Goal: Information Seeking & Learning: Learn about a topic

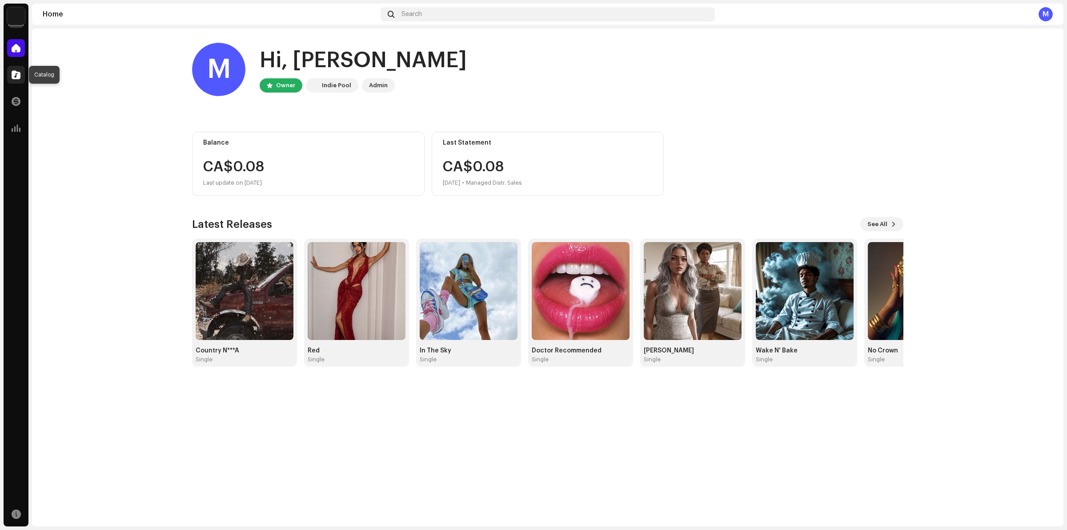
click at [9, 76] on div at bounding box center [16, 75] width 18 height 18
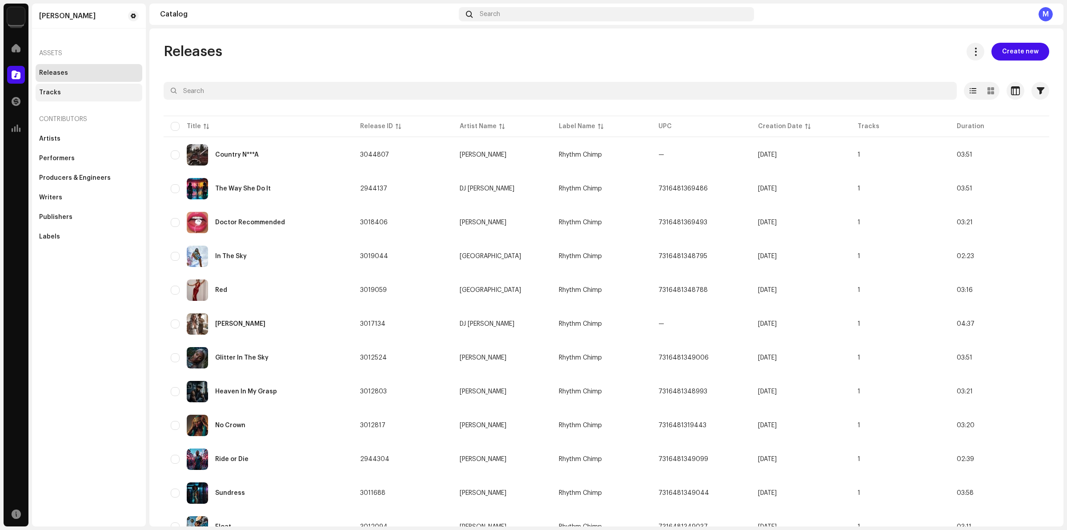
click at [63, 90] on div "Tracks" at bounding box center [89, 92] width 100 height 7
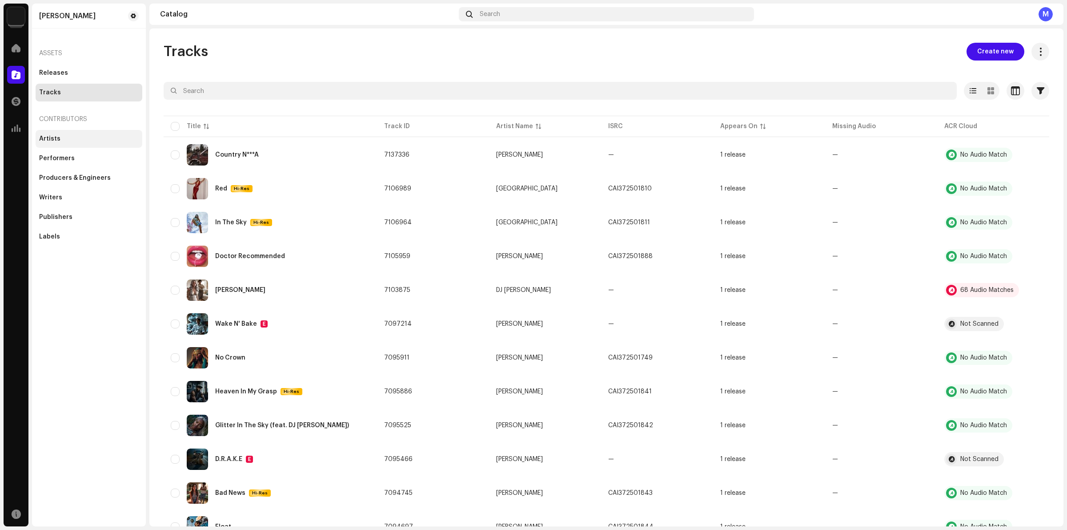
click at [44, 141] on div "Artists" at bounding box center [49, 138] width 21 height 7
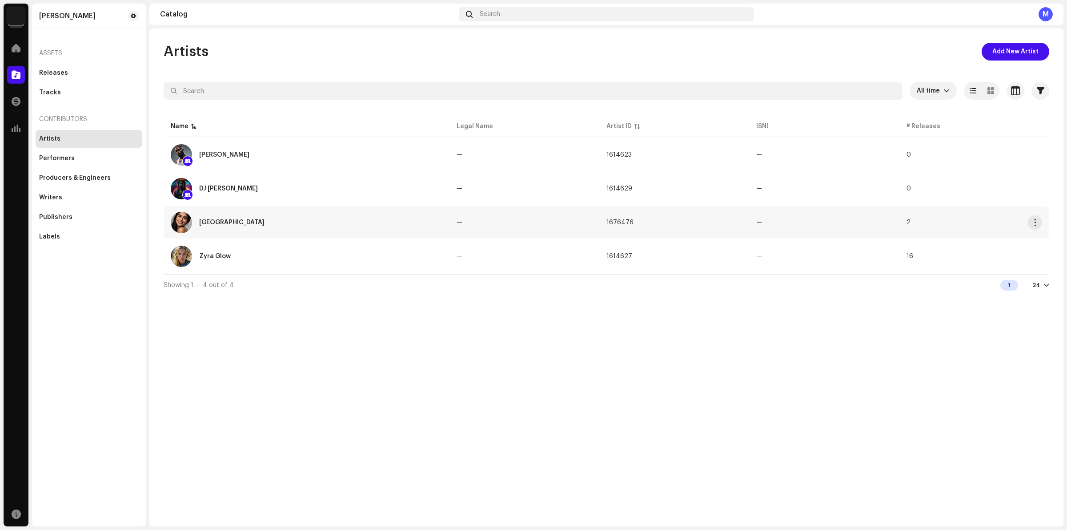
click at [223, 228] on div "[GEOGRAPHIC_DATA]" at bounding box center [307, 222] width 272 height 21
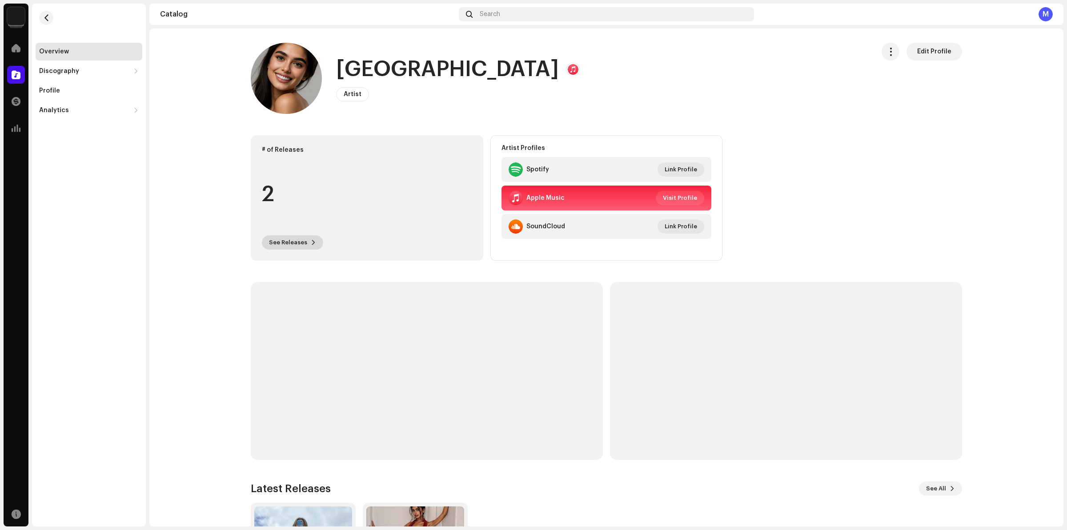
click at [305, 243] on button "See Releases" at bounding box center [292, 242] width 61 height 14
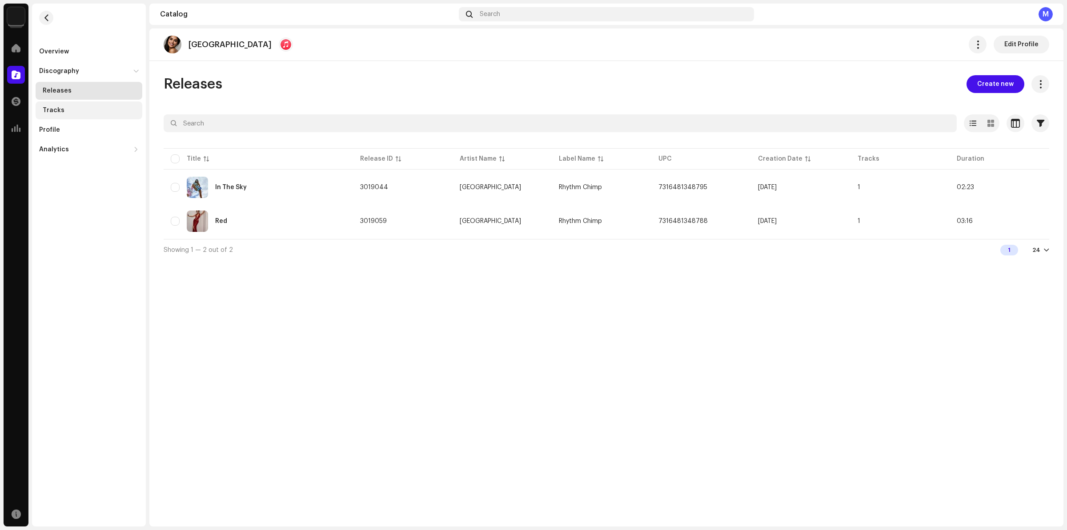
click at [74, 107] on div "Tracks" at bounding box center [91, 110] width 96 height 7
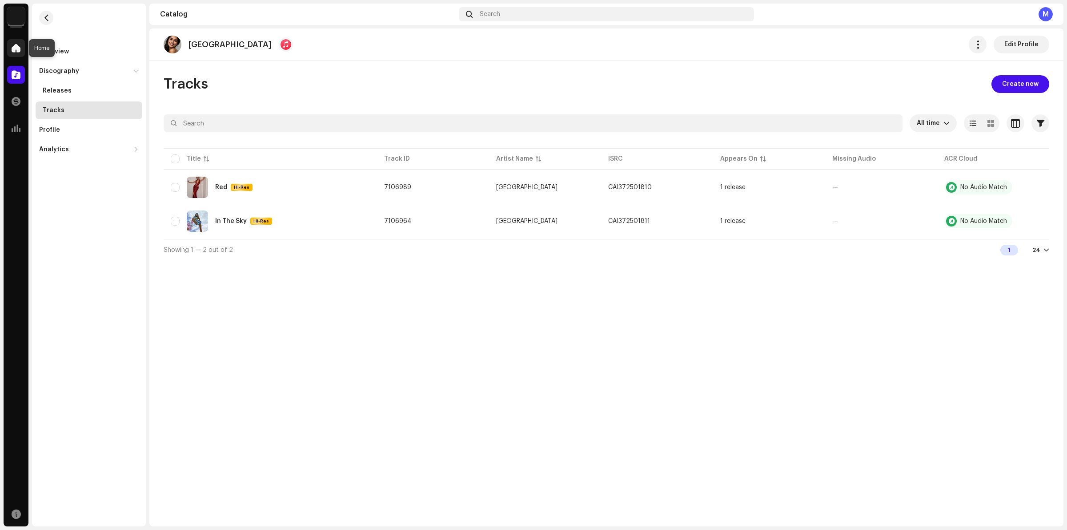
click at [18, 53] on div at bounding box center [16, 48] width 18 height 18
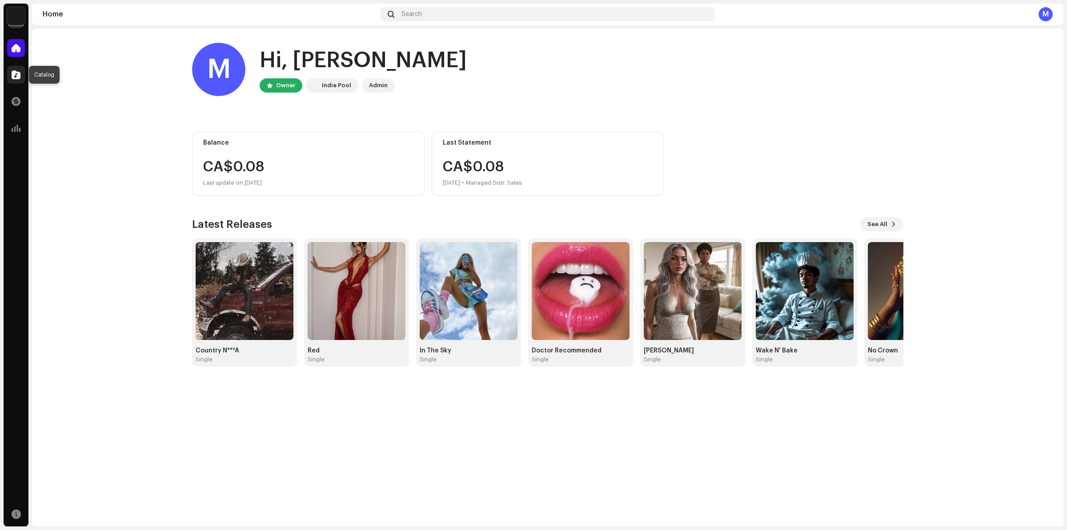
click at [15, 79] on div at bounding box center [16, 75] width 18 height 18
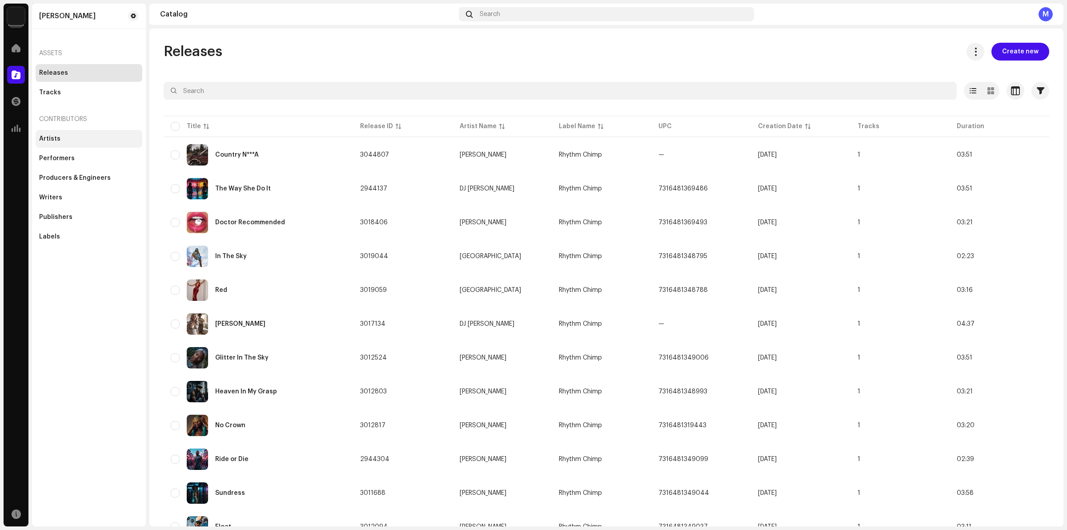
click at [69, 141] on div "Artists" at bounding box center [89, 138] width 100 height 7
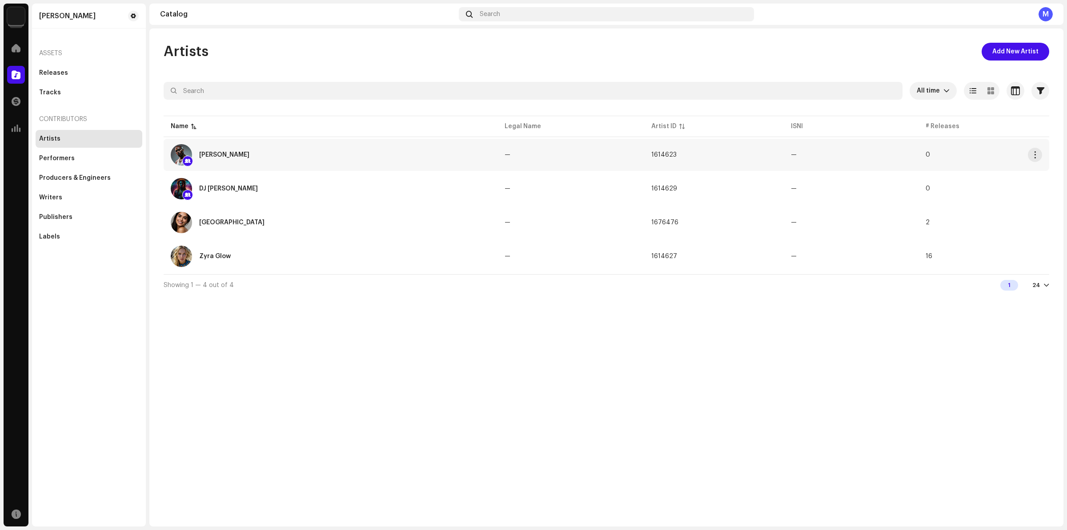
click at [403, 154] on div "[PERSON_NAME]" at bounding box center [331, 154] width 320 height 21
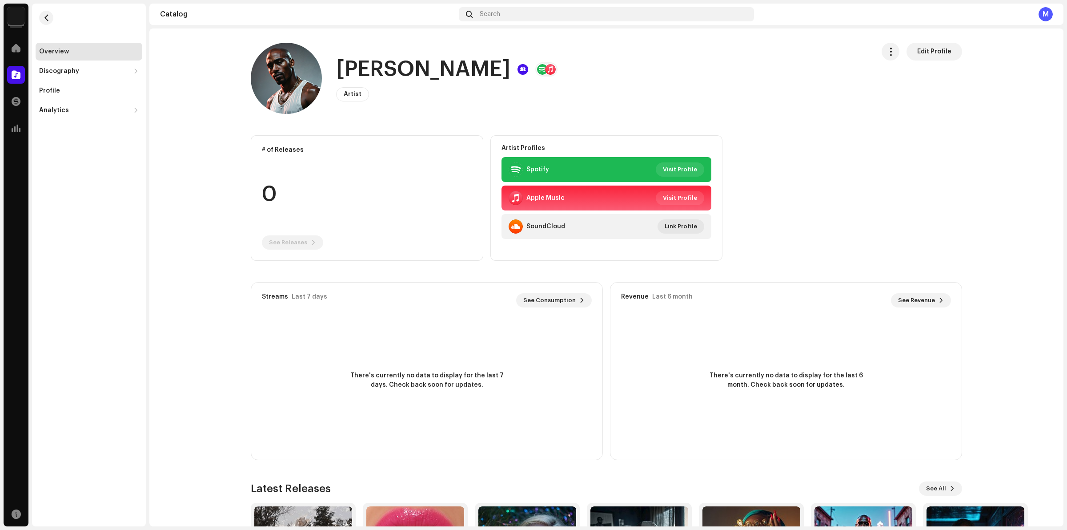
click at [55, 60] on div "Overview" at bounding box center [89, 52] width 107 height 18
click at [10, 49] on div at bounding box center [16, 48] width 18 height 18
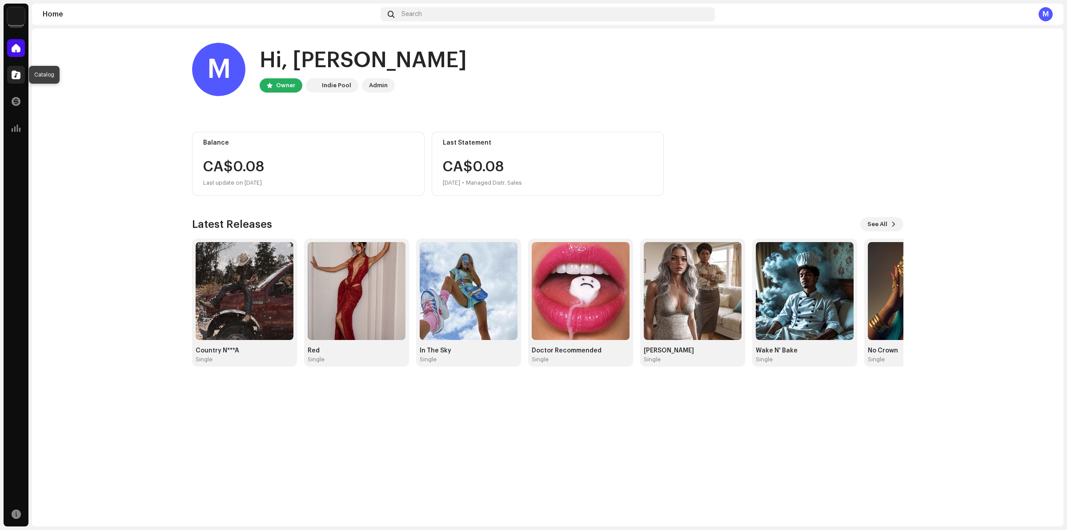
click at [16, 72] on span at bounding box center [16, 74] width 9 height 7
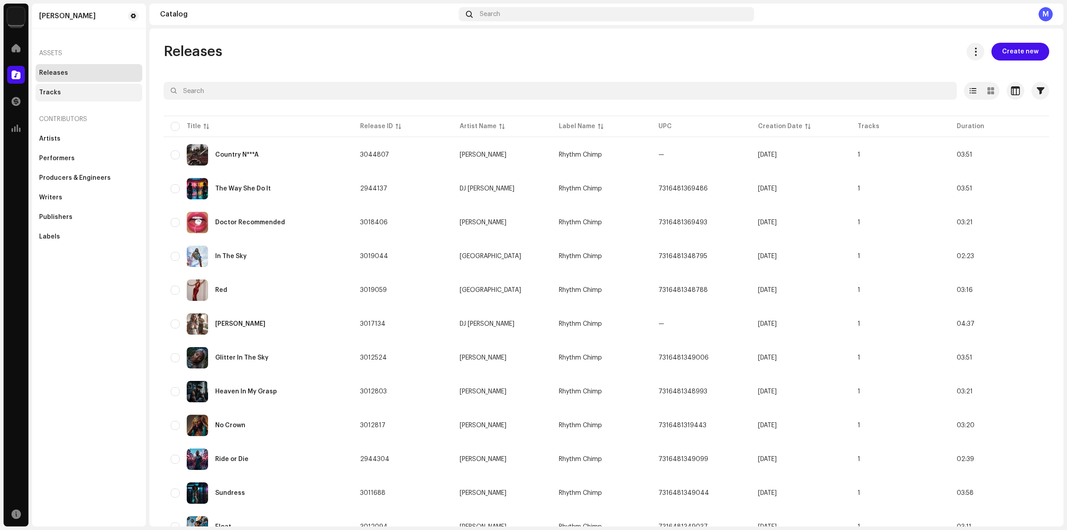
click at [59, 89] on div "Tracks" at bounding box center [89, 92] width 100 height 7
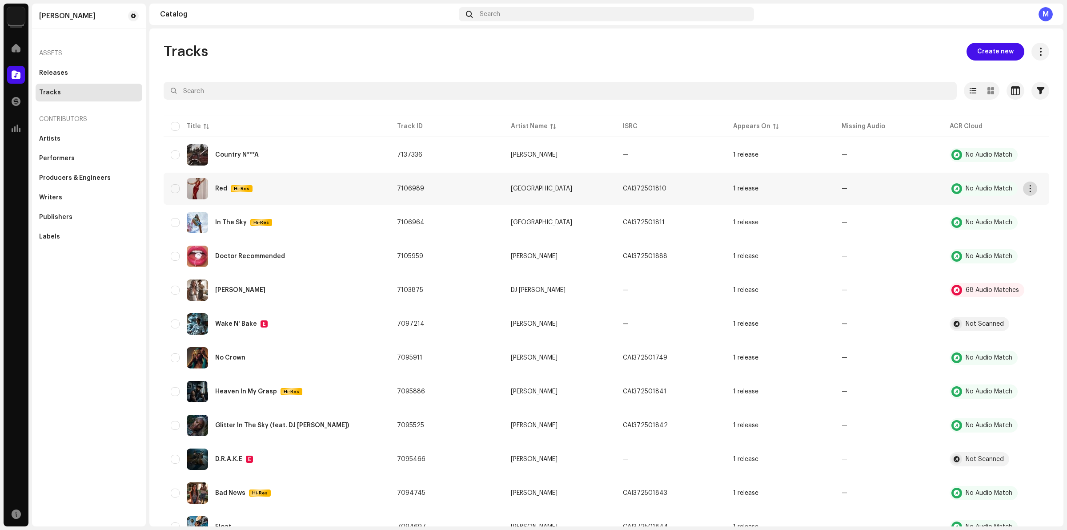
click at [1031, 188] on span "button" at bounding box center [1030, 188] width 7 height 7
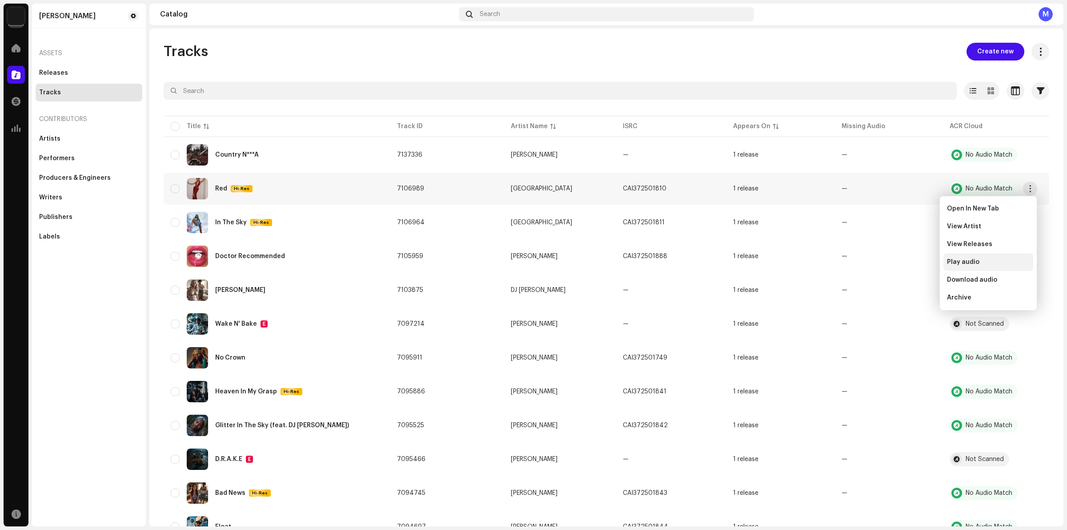
click at [996, 258] on div "Play audio" at bounding box center [988, 261] width 83 height 7
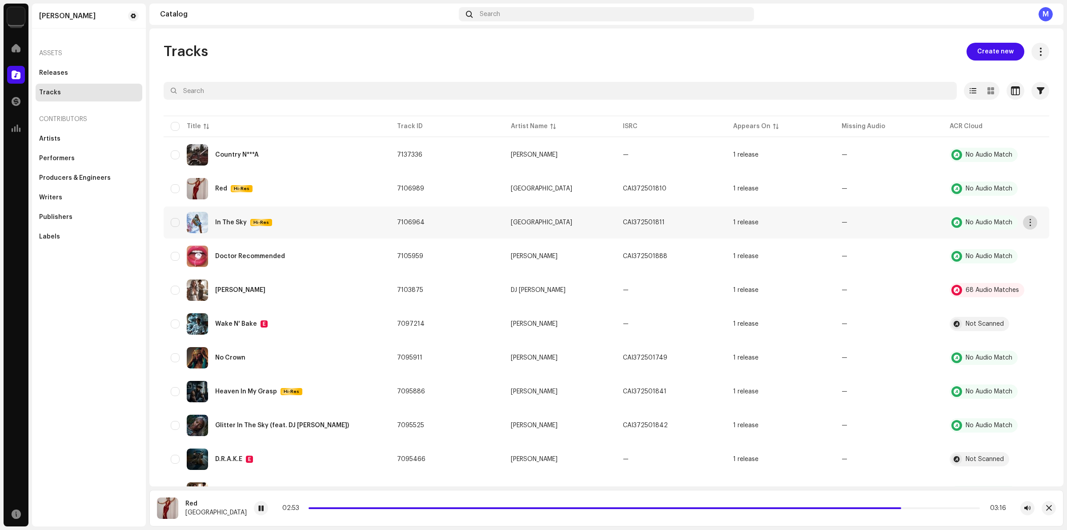
click at [1030, 220] on span "button" at bounding box center [1030, 222] width 7 height 7
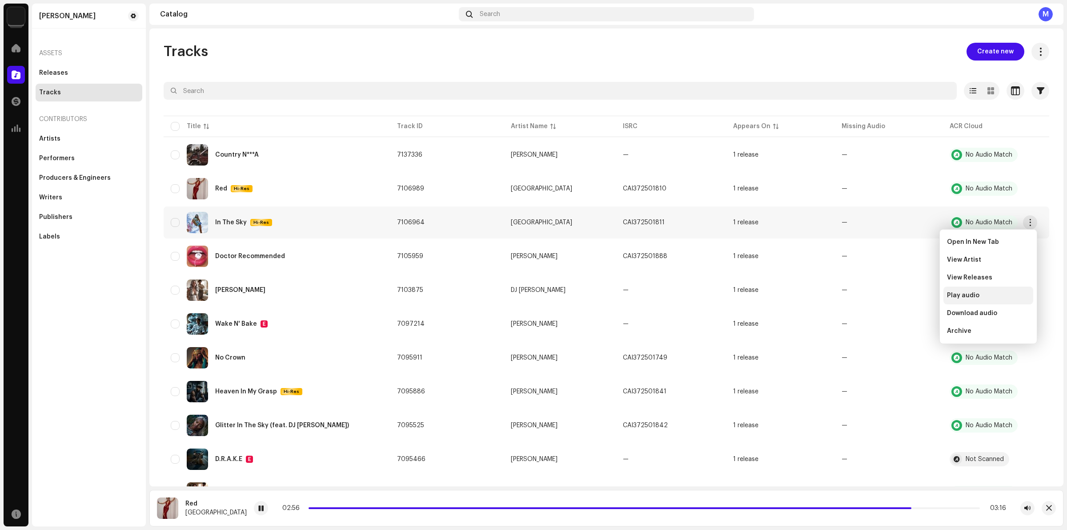
click at [967, 294] on span "Play audio" at bounding box center [963, 295] width 32 height 7
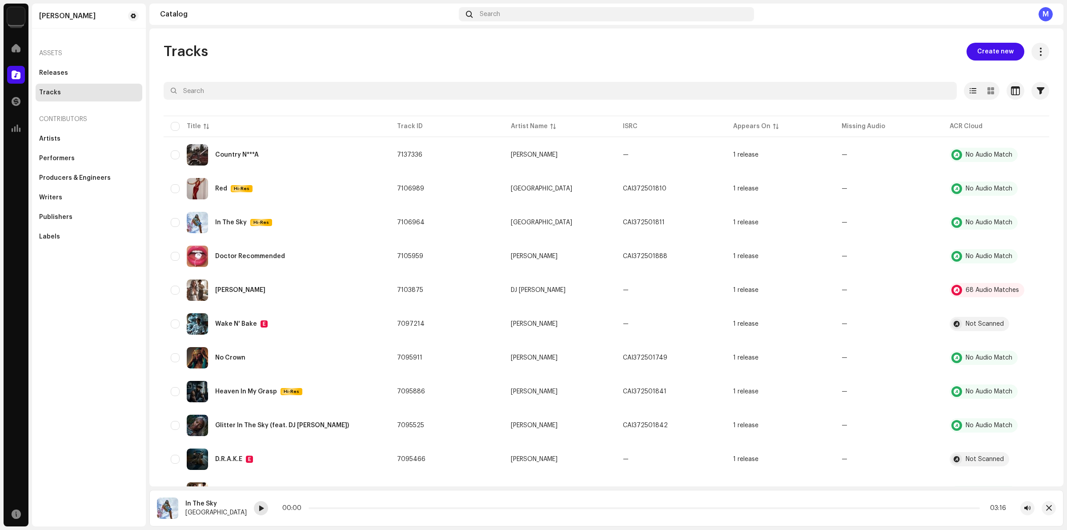
click at [258, 506] on span at bounding box center [260, 508] width 5 height 7
click at [1026, 507] on span "button" at bounding box center [1028, 507] width 6 height 7
click at [93, 257] on div "CRONIC Assets Releases Tracks Contributors Artists Performers Producers & Engin…" at bounding box center [89, 265] width 114 height 523
click at [1039, 53] on span at bounding box center [1041, 51] width 8 height 7
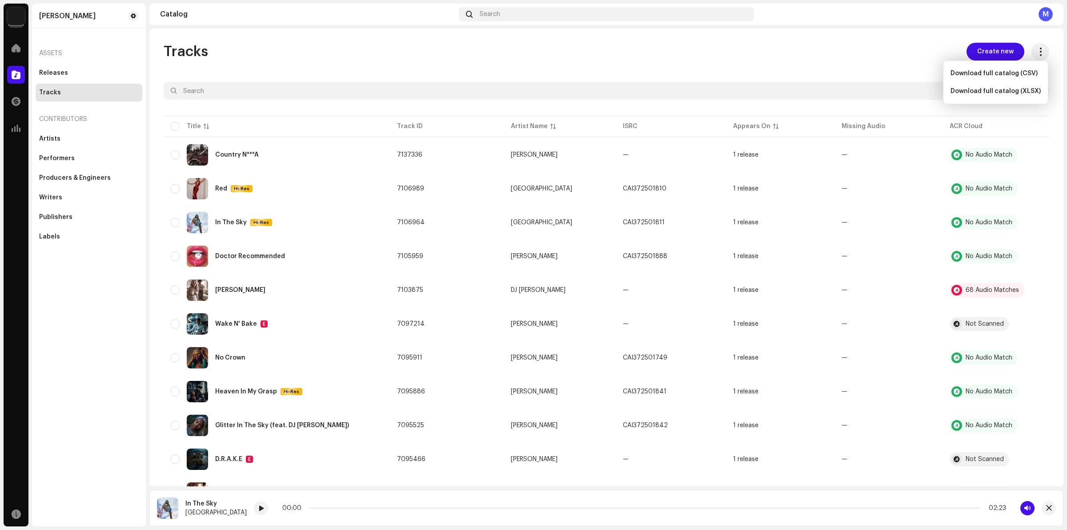
click at [868, 32] on div "Tracks Create new Selected 0 Options Filters Distribution status In progress No…" at bounding box center [606, 257] width 914 height 458
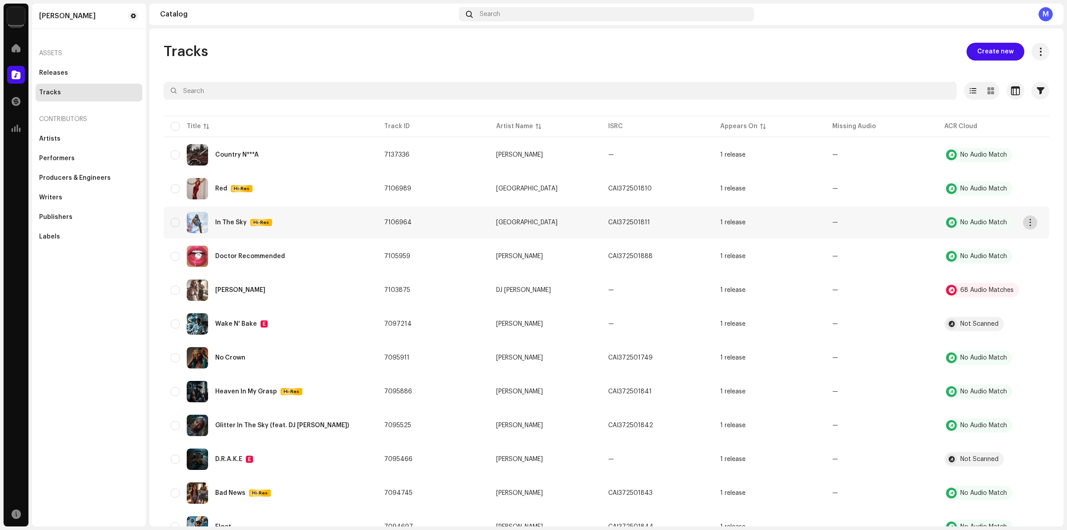
click at [1030, 223] on span "button" at bounding box center [1030, 222] width 7 height 7
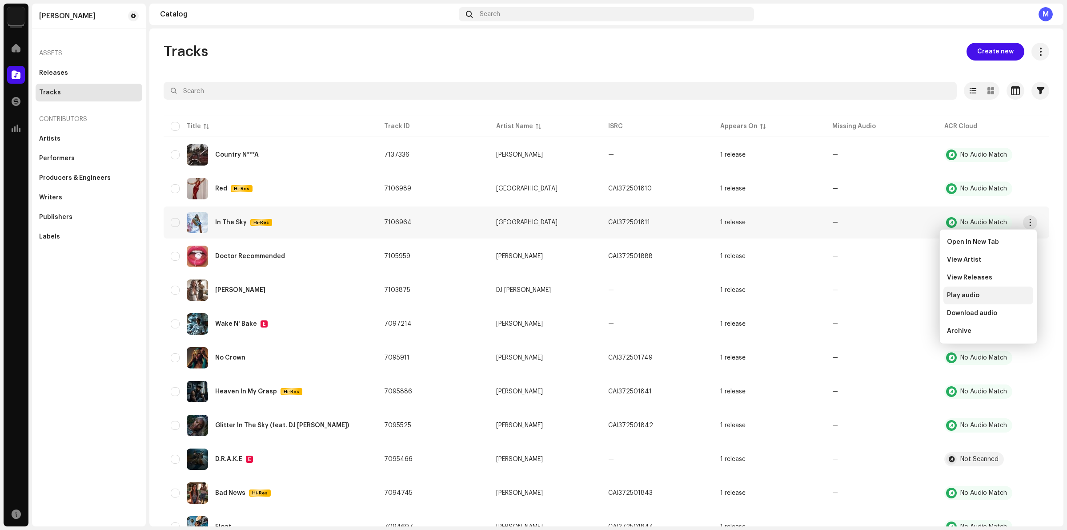
click at [972, 297] on span "Play audio" at bounding box center [963, 295] width 32 height 7
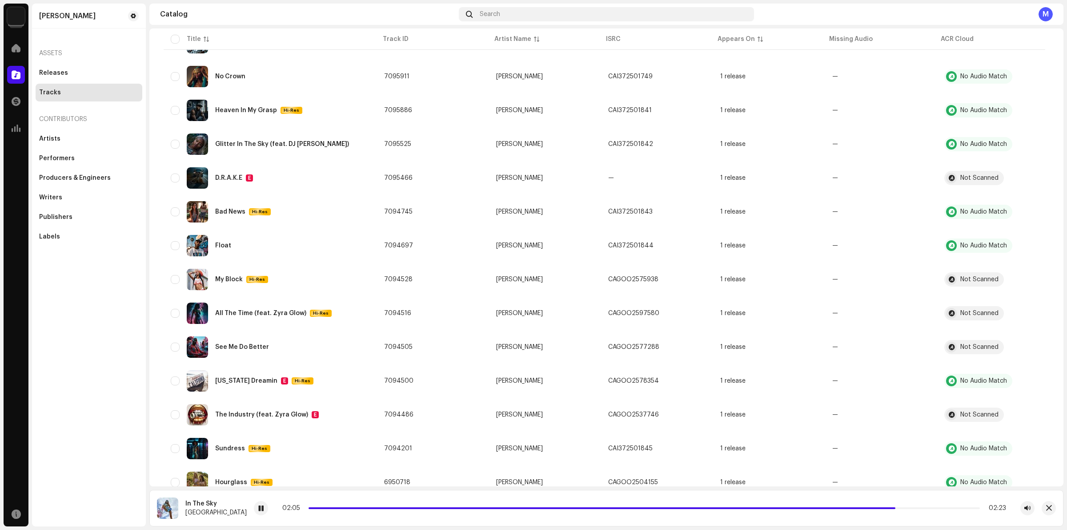
scroll to position [282, 0]
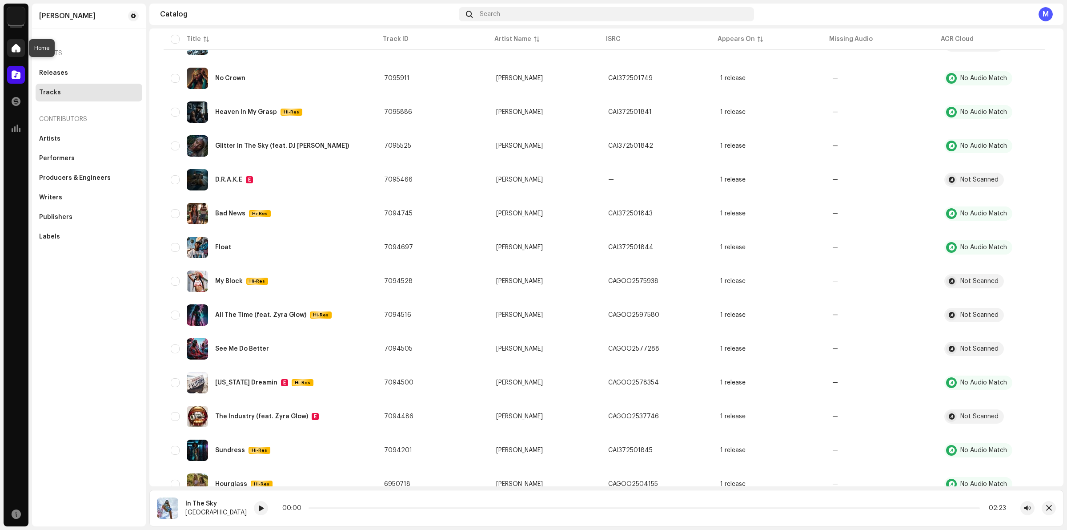
click at [16, 47] on span at bounding box center [16, 47] width 9 height 7
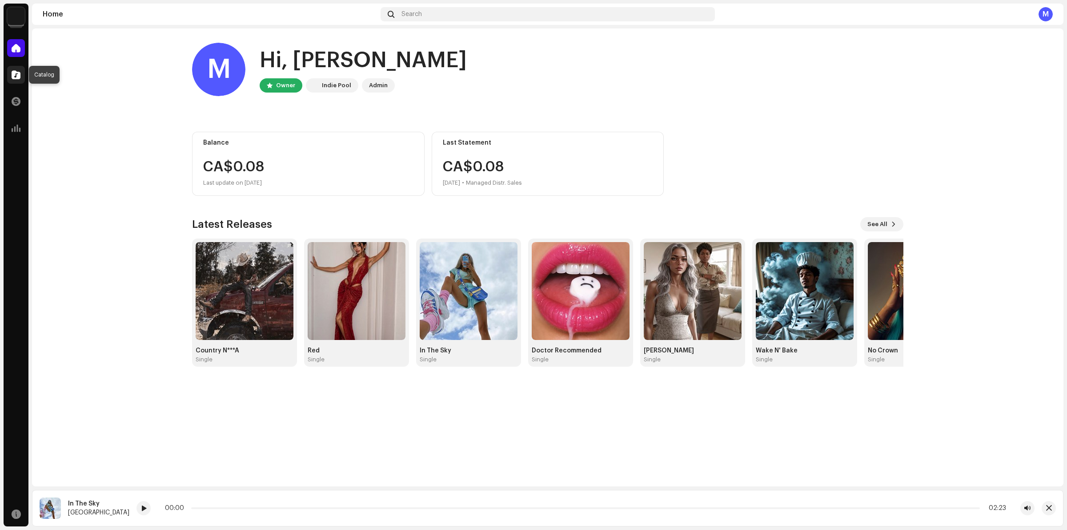
click at [16, 74] on span at bounding box center [16, 74] width 9 height 7
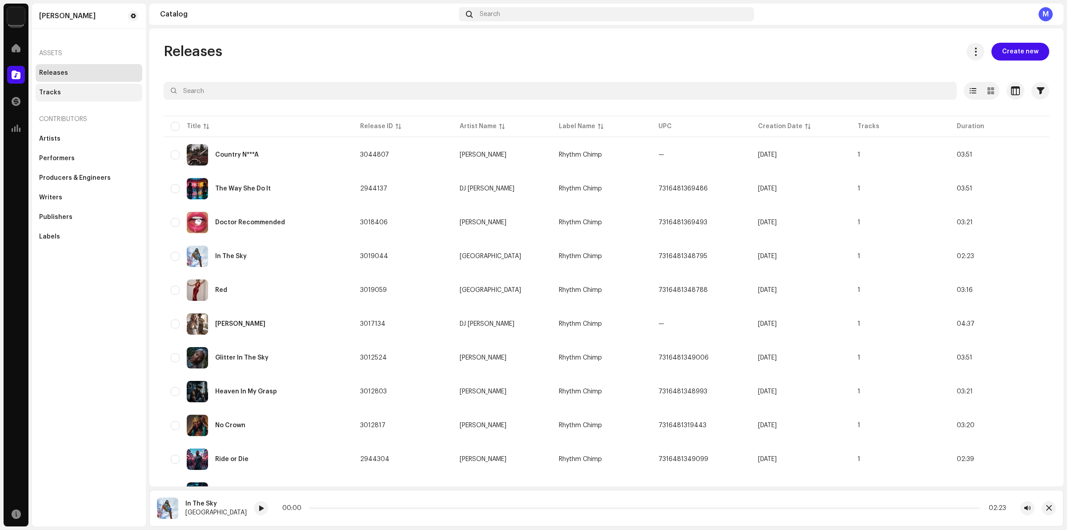
click at [62, 87] on div "Tracks" at bounding box center [89, 93] width 107 height 18
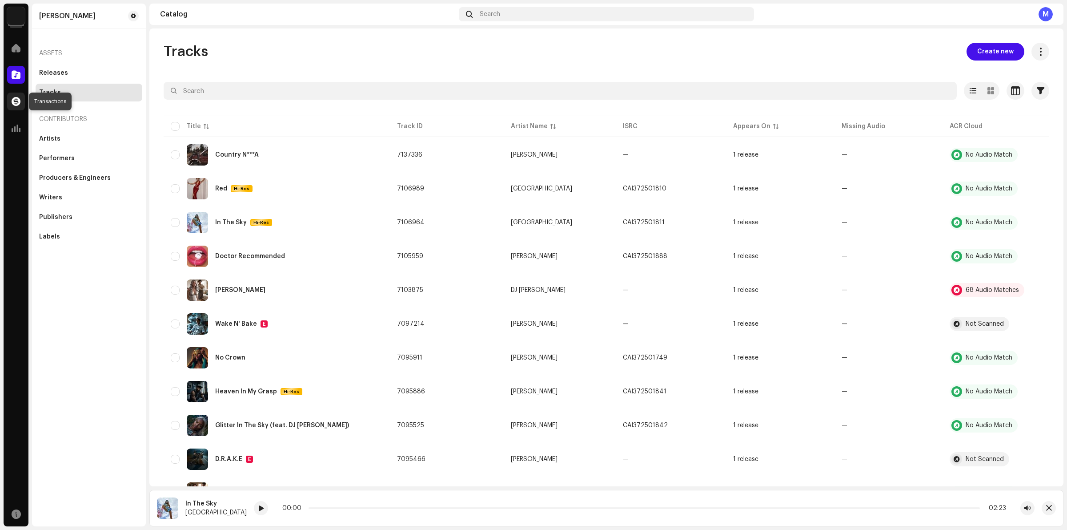
click at [16, 101] on span at bounding box center [16, 101] width 9 height 7
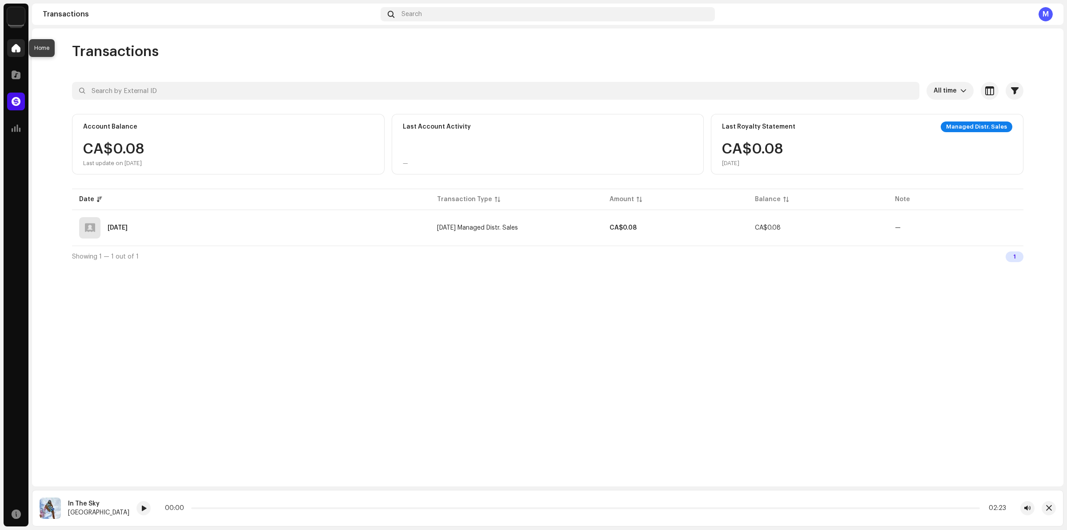
click at [12, 44] on span at bounding box center [16, 47] width 9 height 7
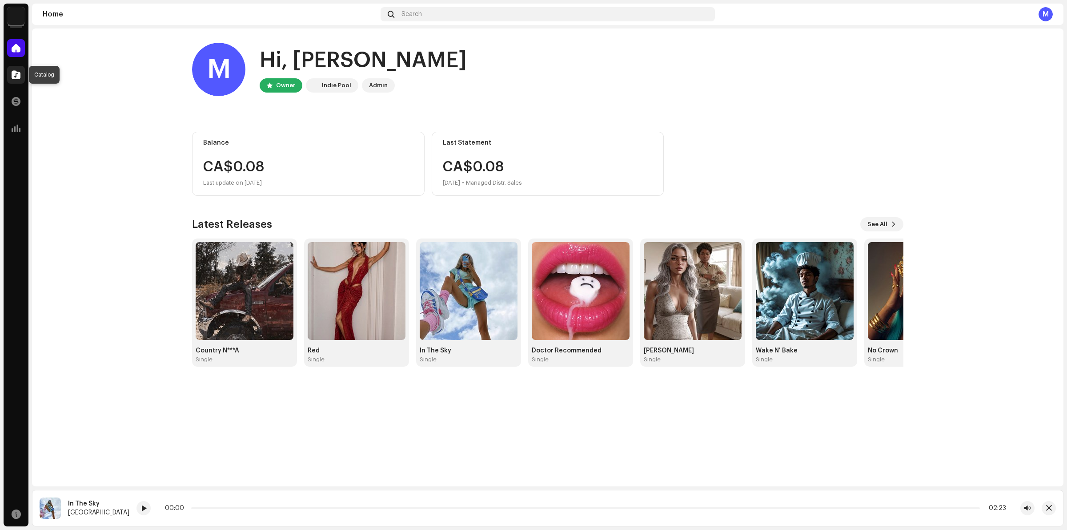
click at [16, 74] on span at bounding box center [16, 74] width 9 height 7
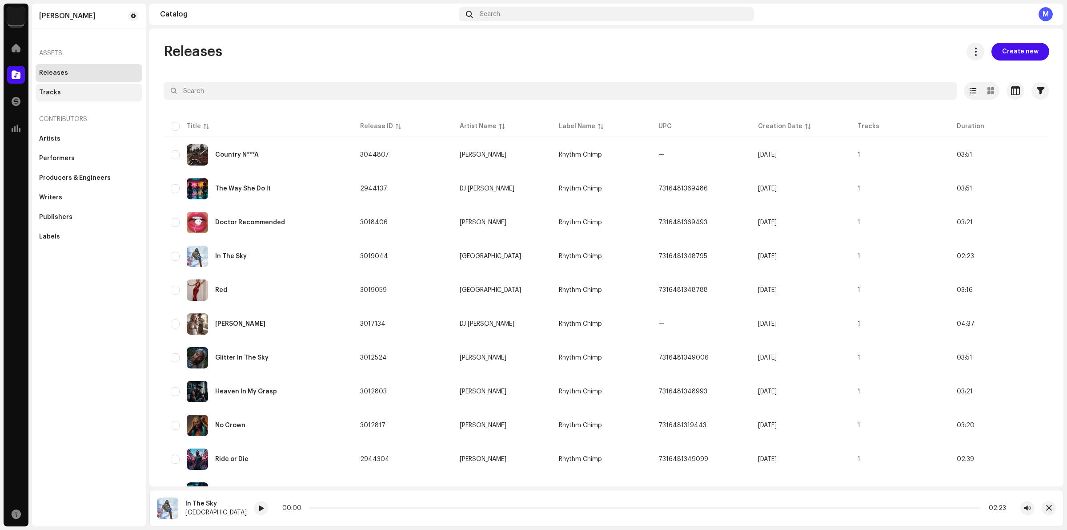
click at [64, 89] on div "Tracks" at bounding box center [89, 92] width 100 height 7
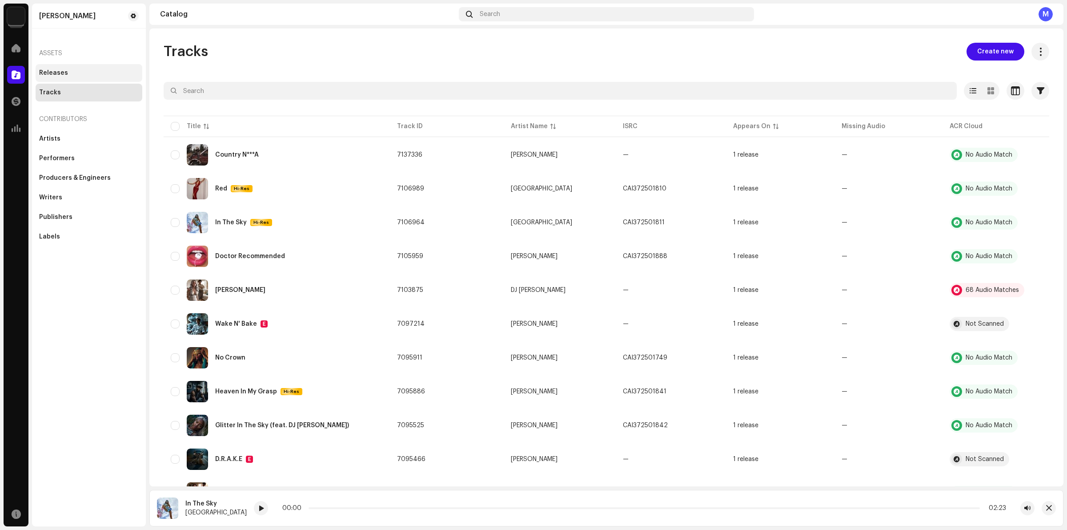
click at [45, 68] on div "Releases" at bounding box center [89, 73] width 107 height 18
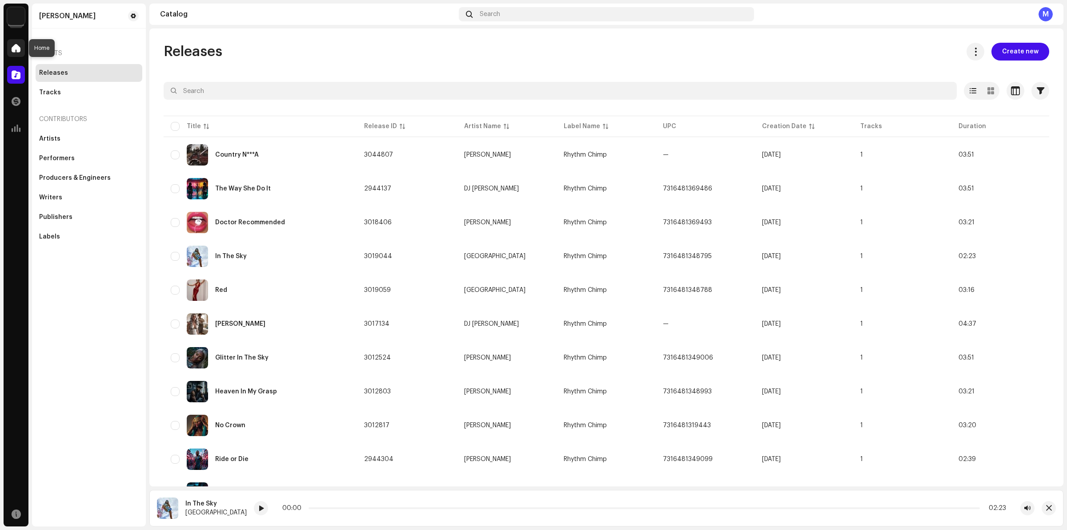
click at [12, 48] on span at bounding box center [16, 47] width 9 height 7
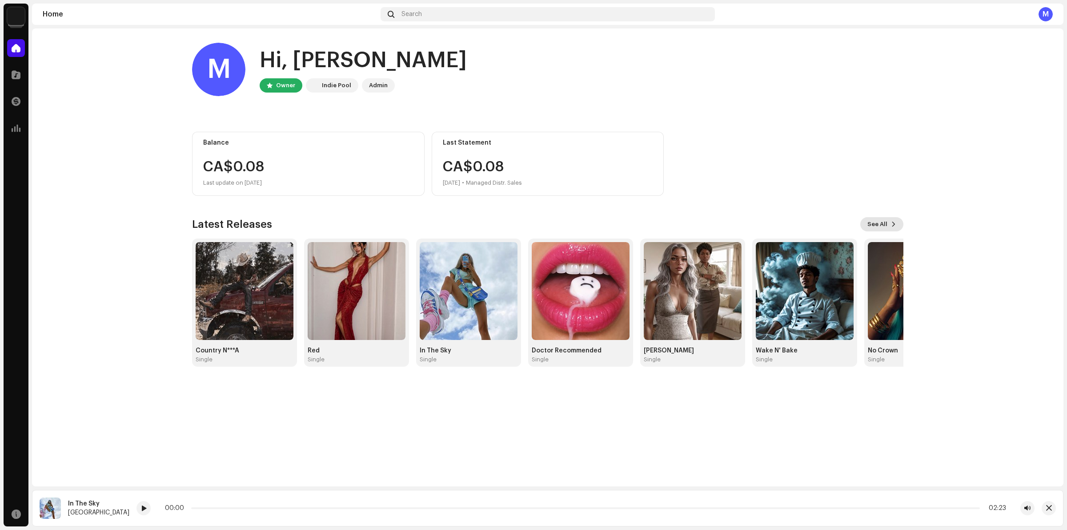
click at [895, 227] on span at bounding box center [893, 224] width 5 height 7
